Goal: Check status

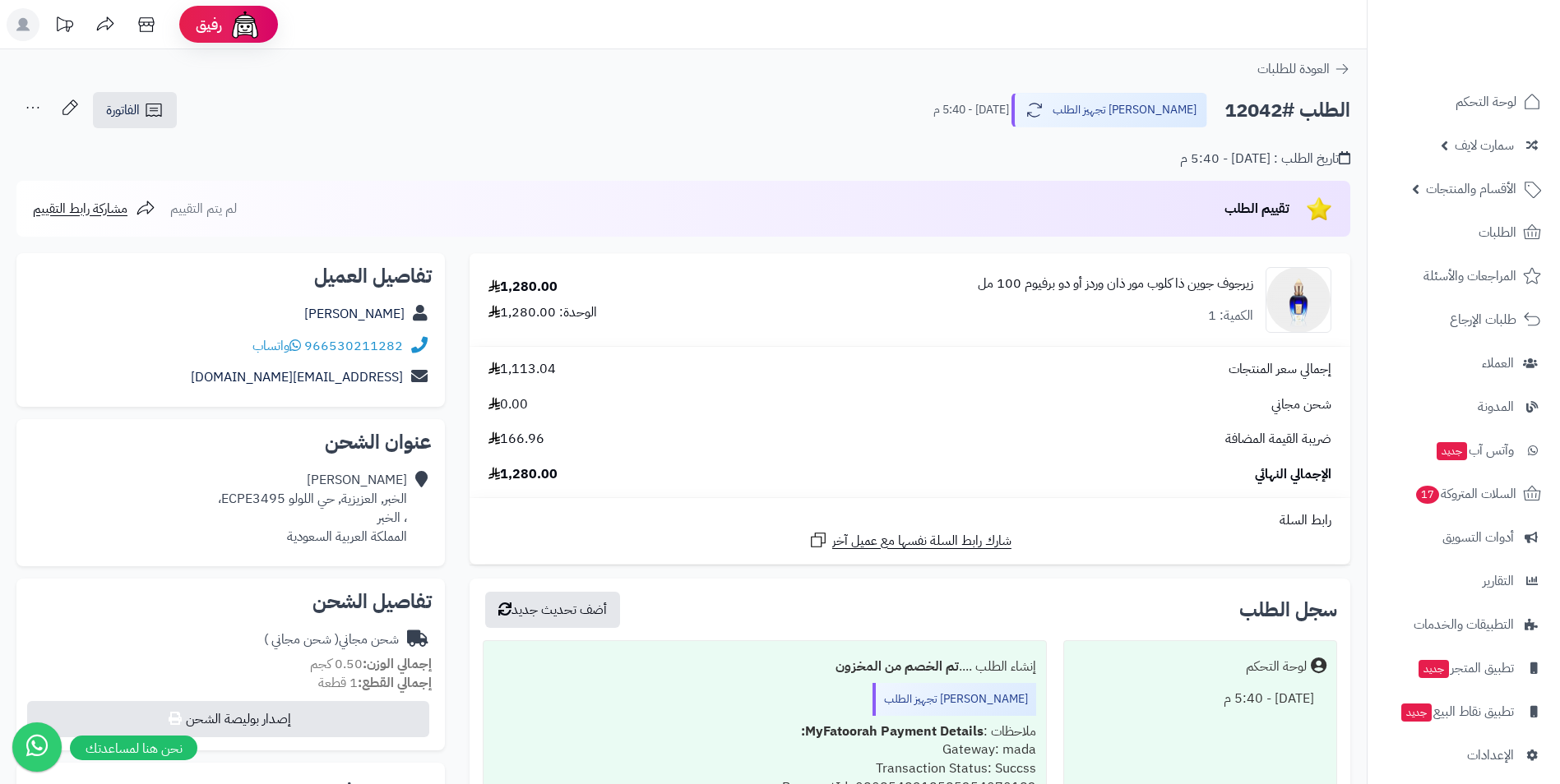
click at [1222, 289] on link "زيرجوف جوين ذا كلوب مور ذان وردز أو دو برفيوم 100 مل" at bounding box center [1115, 284] width 275 height 19
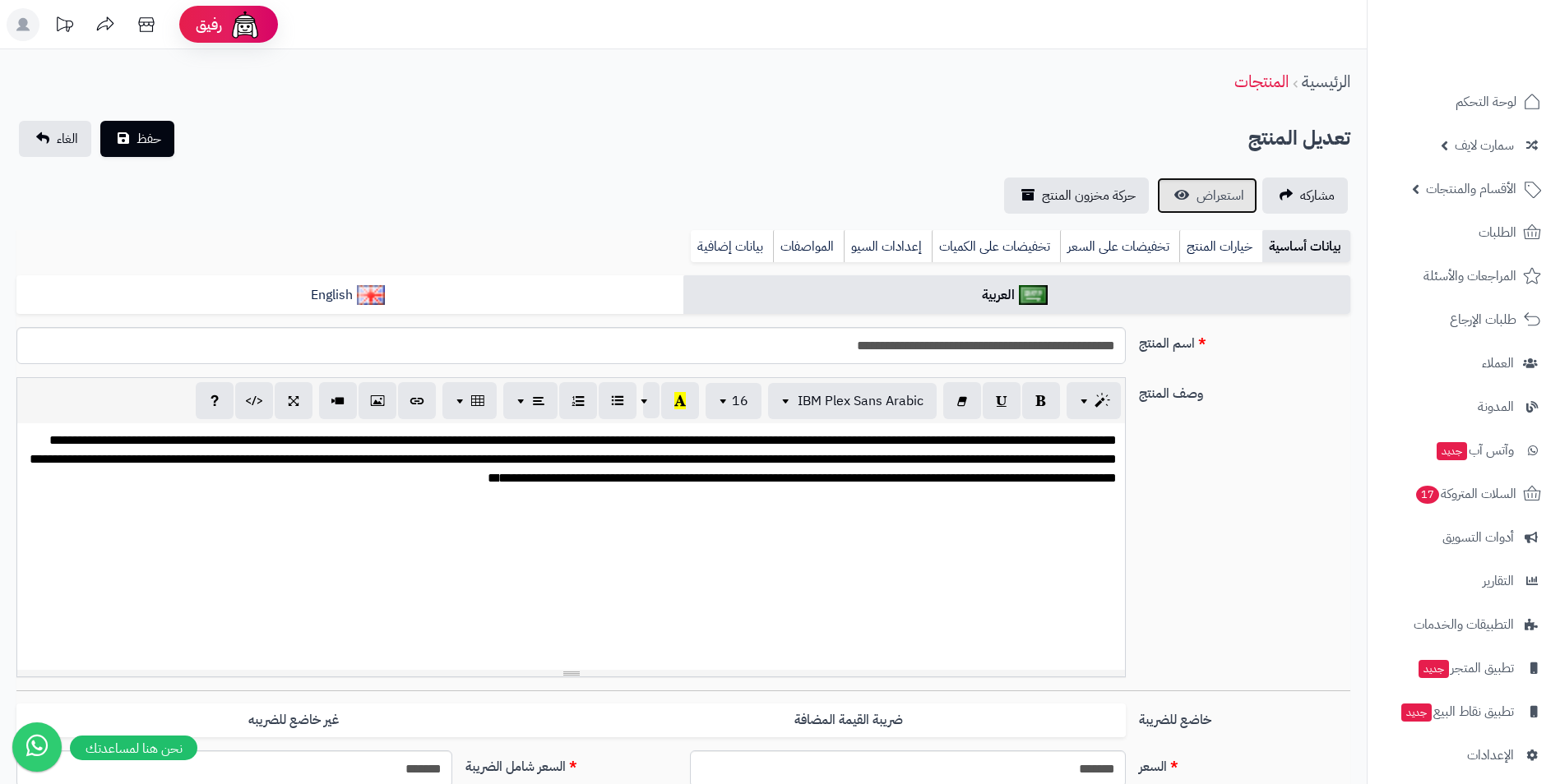
click at [1223, 190] on span "استعراض" at bounding box center [1220, 195] width 48 height 20
